Goal: Task Accomplishment & Management: Manage account settings

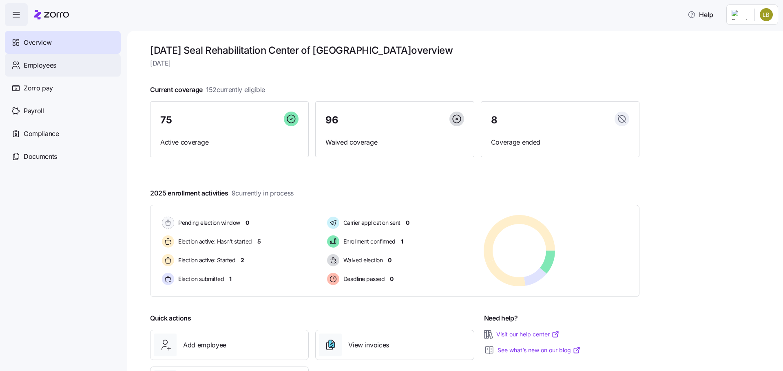
click at [51, 67] on span "Employees" at bounding box center [40, 65] width 33 height 10
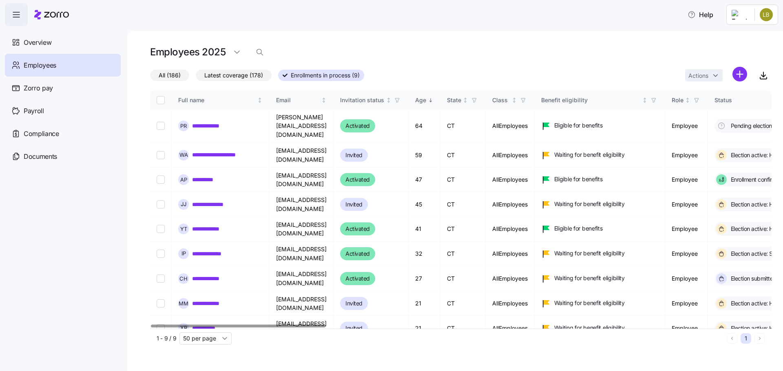
click at [363, 43] on div "**********" at bounding box center [455, 201] width 656 height 340
